Goal: Information Seeking & Learning: Learn about a topic

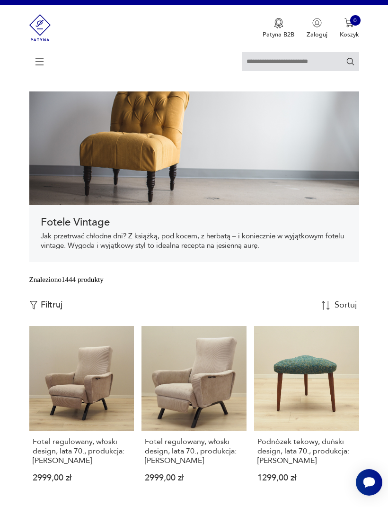
scroll to position [29, 0]
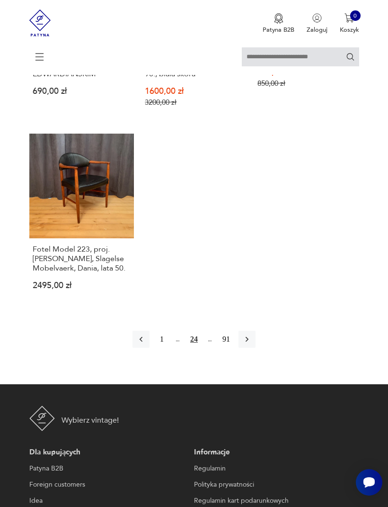
click at [252, 344] on icon "button" at bounding box center [246, 338] width 9 height 9
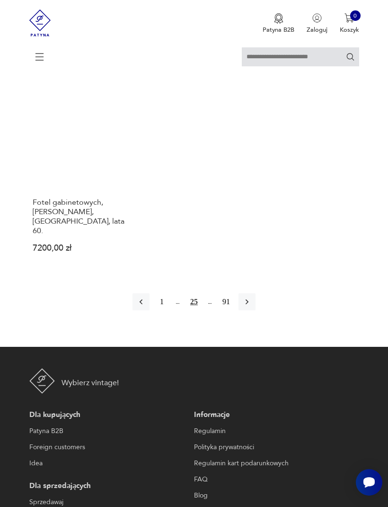
scroll to position [1233, 0]
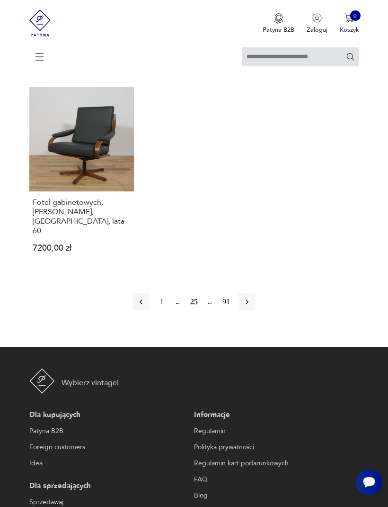
click at [256, 311] on button "button" at bounding box center [247, 302] width 17 height 17
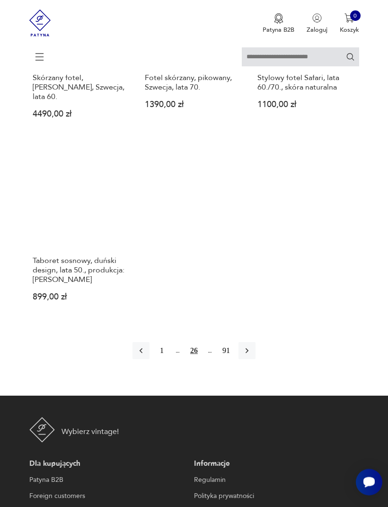
scroll to position [1180, 0]
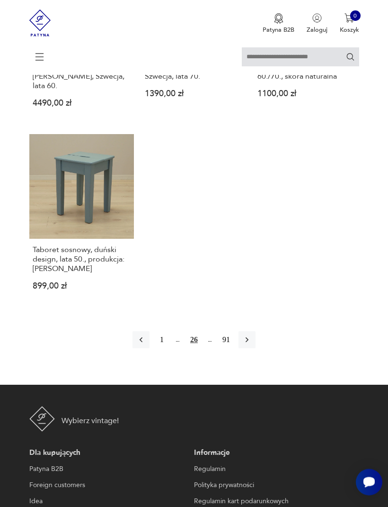
click at [252, 345] on icon "button" at bounding box center [246, 339] width 9 height 9
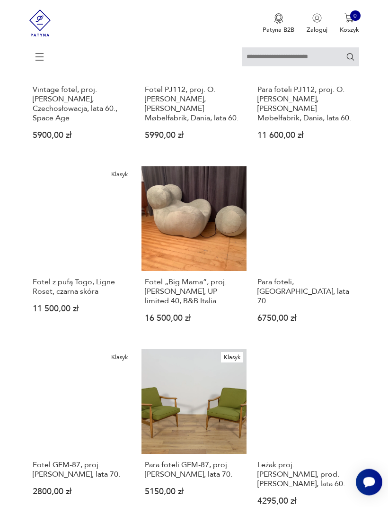
scroll to position [366, 0]
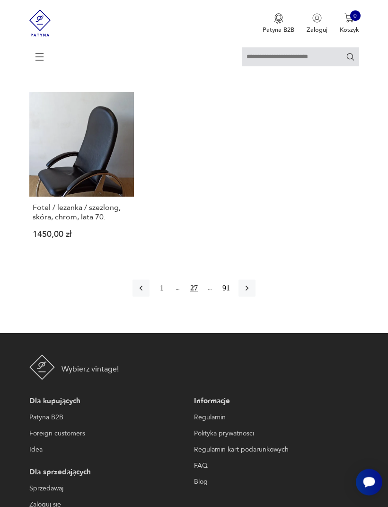
click at [252, 293] on icon "button" at bounding box center [246, 288] width 9 height 9
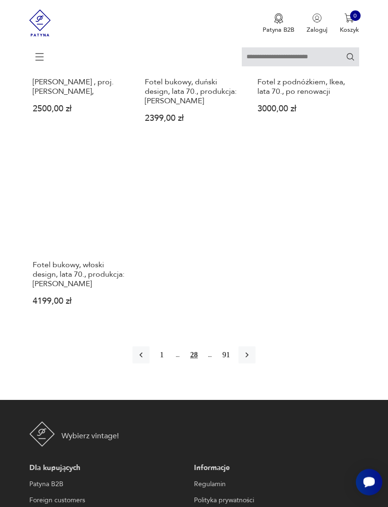
scroll to position [1144, 0]
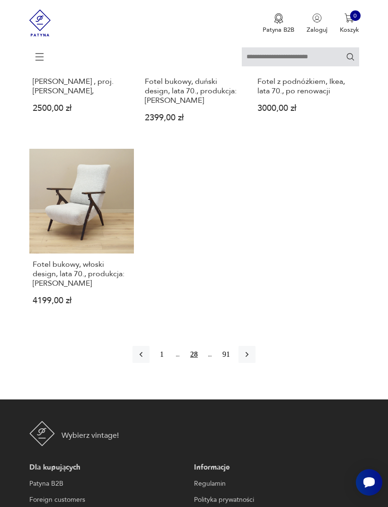
click at [252, 359] on icon "button" at bounding box center [246, 354] width 9 height 9
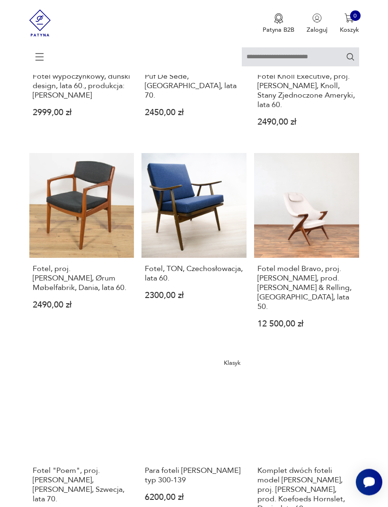
scroll to position [766, 0]
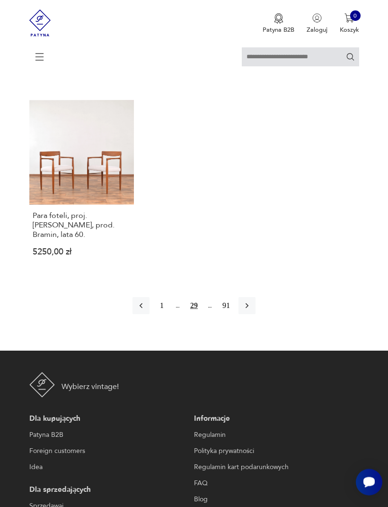
click at [249, 309] on icon "button" at bounding box center [247, 306] width 3 height 5
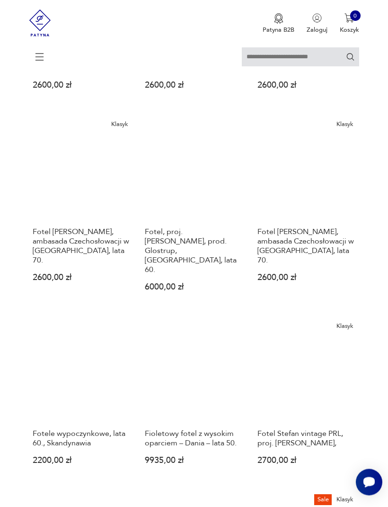
scroll to position [632, 0]
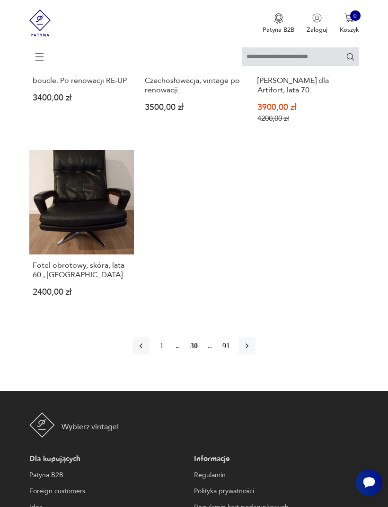
click at [252, 350] on icon "button" at bounding box center [246, 345] width 9 height 9
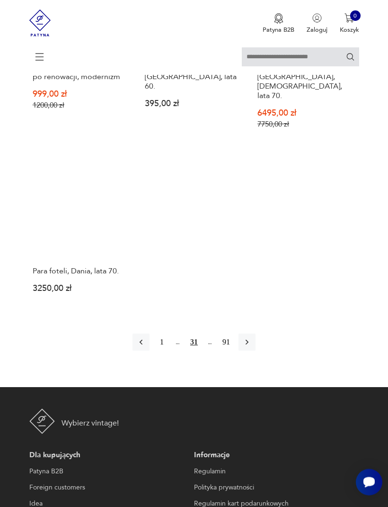
scroll to position [1184, 0]
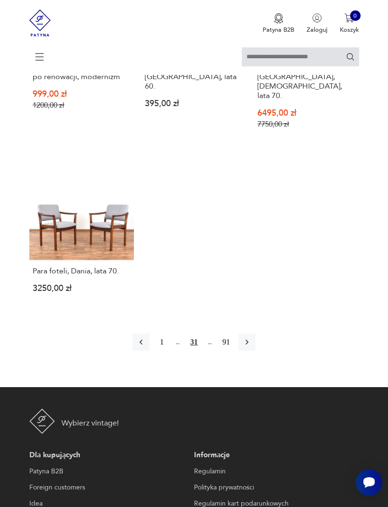
click at [252, 347] on icon "button" at bounding box center [246, 341] width 9 height 9
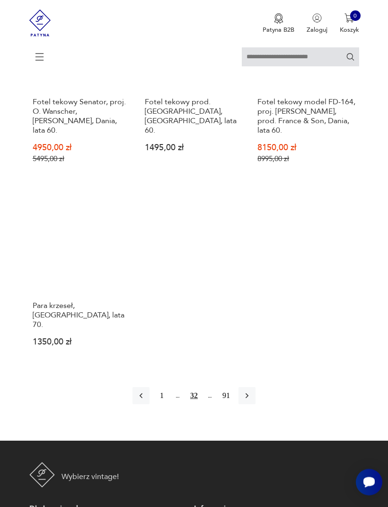
scroll to position [1142, 0]
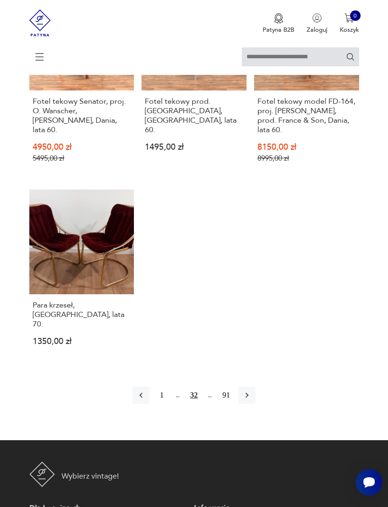
click at [255, 404] on button "button" at bounding box center [247, 394] width 17 height 17
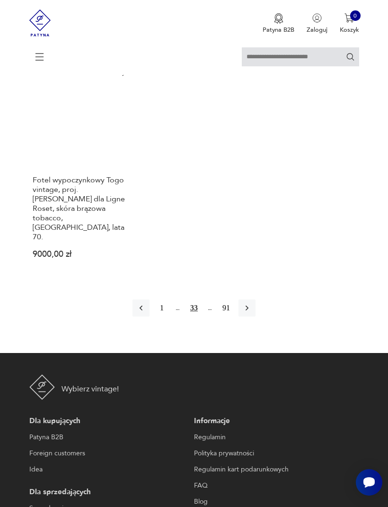
scroll to position [1275, 0]
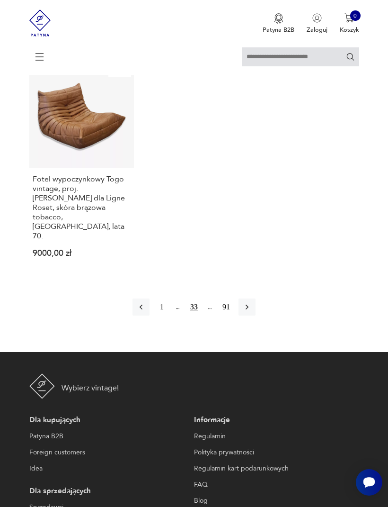
click at [252, 312] on icon "button" at bounding box center [246, 306] width 9 height 9
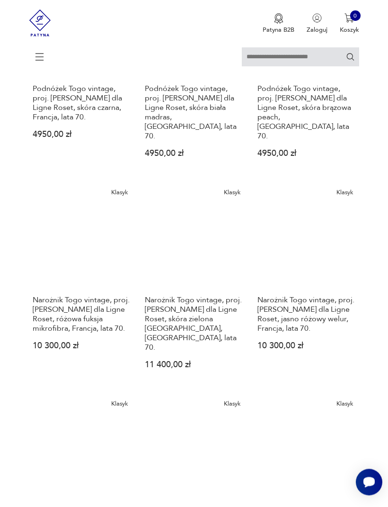
scroll to position [790, 0]
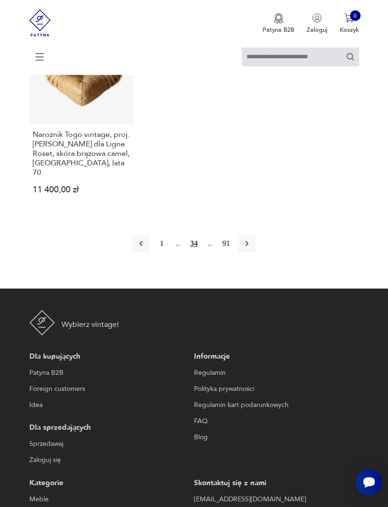
click at [252, 248] on icon "button" at bounding box center [246, 243] width 9 height 9
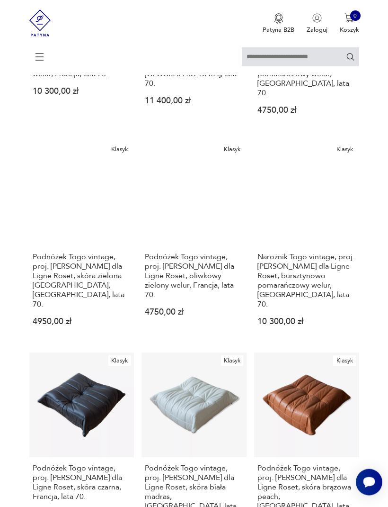
scroll to position [173, 0]
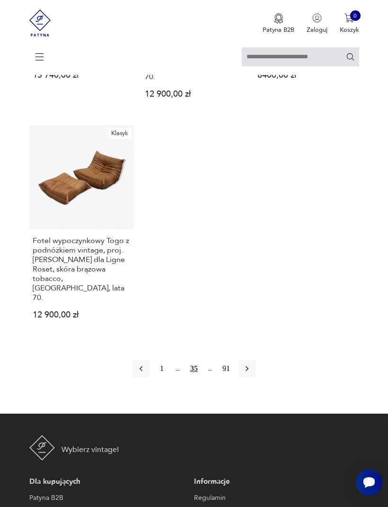
click at [252, 373] on icon "button" at bounding box center [246, 368] width 9 height 9
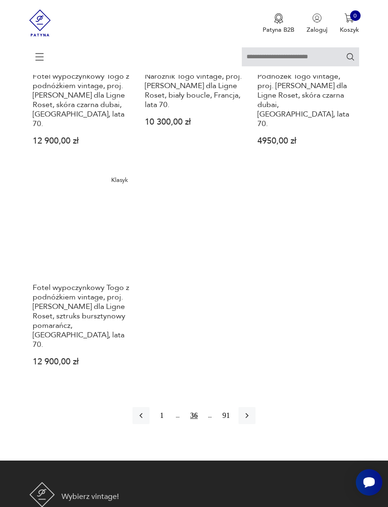
scroll to position [1281, 0]
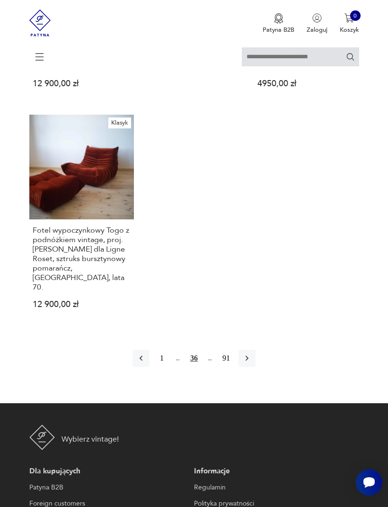
click at [249, 361] on icon "button" at bounding box center [247, 358] width 3 height 5
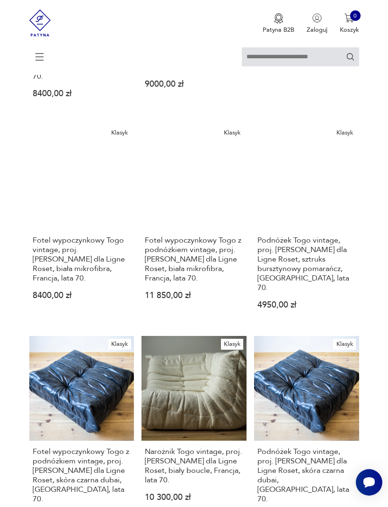
scroll to position [173, 0]
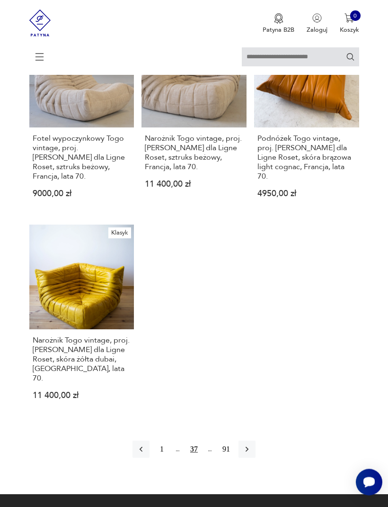
click at [252, 454] on icon "button" at bounding box center [246, 449] width 9 height 9
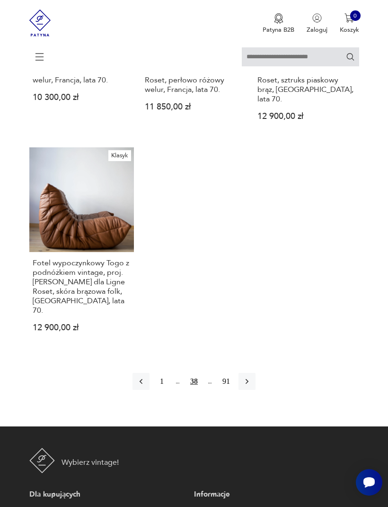
scroll to position [1246, 0]
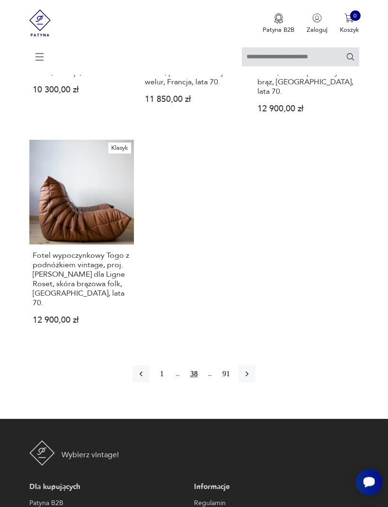
click at [229, 383] on button "91" at bounding box center [226, 374] width 17 height 17
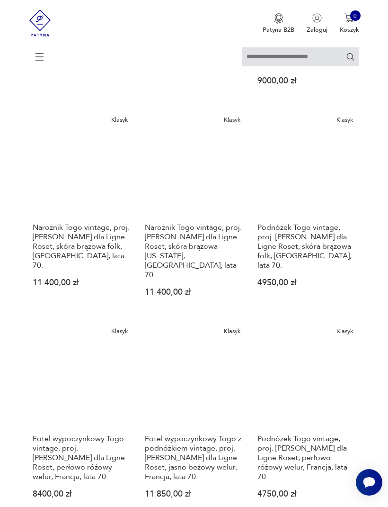
scroll to position [173, 0]
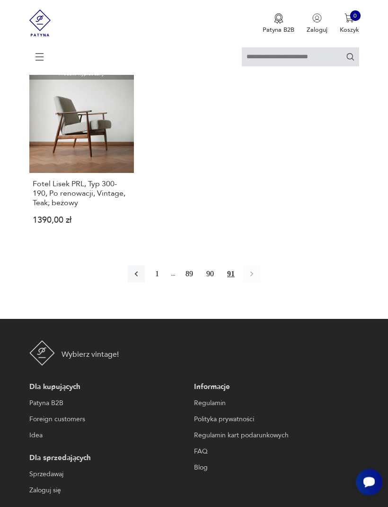
click at [215, 283] on button "90" at bounding box center [210, 274] width 17 height 17
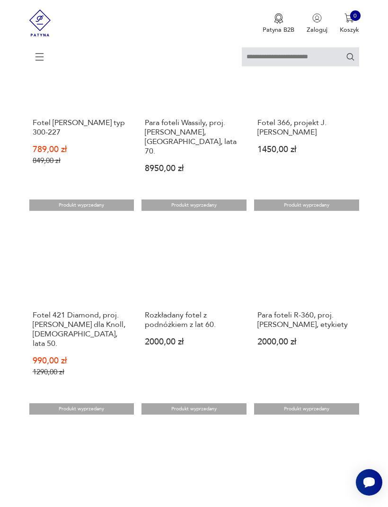
scroll to position [530, 0]
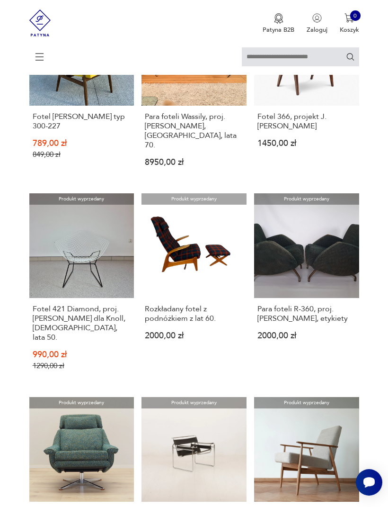
click at [324, 288] on link "Produkt wyprzedany Para foteli R-360, proj. J. Różański, etykiety 2000,00 zł" at bounding box center [306, 288] width 105 height 191
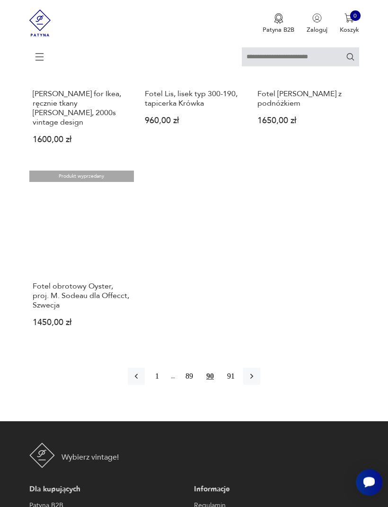
scroll to position [1161, 0]
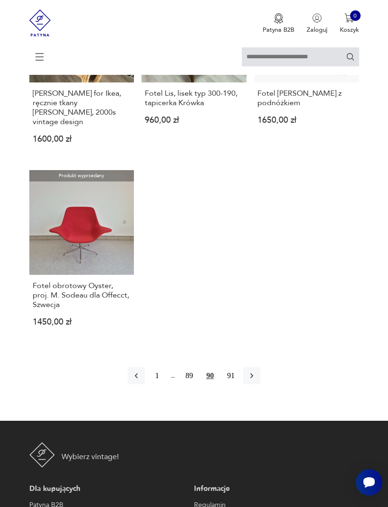
click at [189, 384] on button "89" at bounding box center [189, 375] width 17 height 17
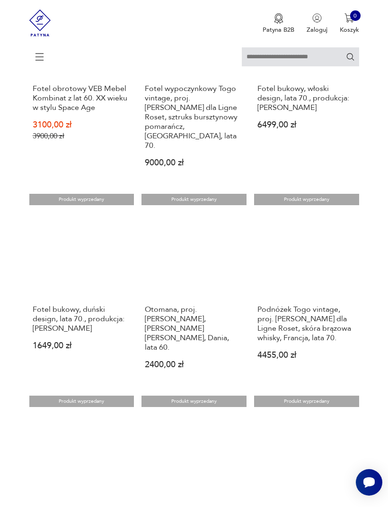
scroll to position [589, 0]
